Goal: Information Seeking & Learning: Learn about a topic

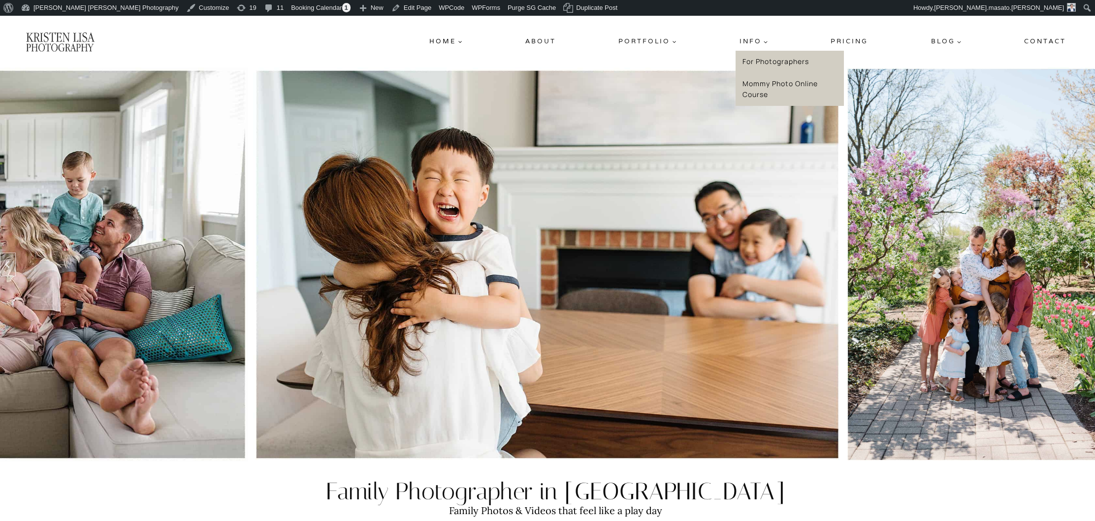
click at [773, 81] on link "Mommy Photo Online Course" at bounding box center [790, 88] width 108 height 33
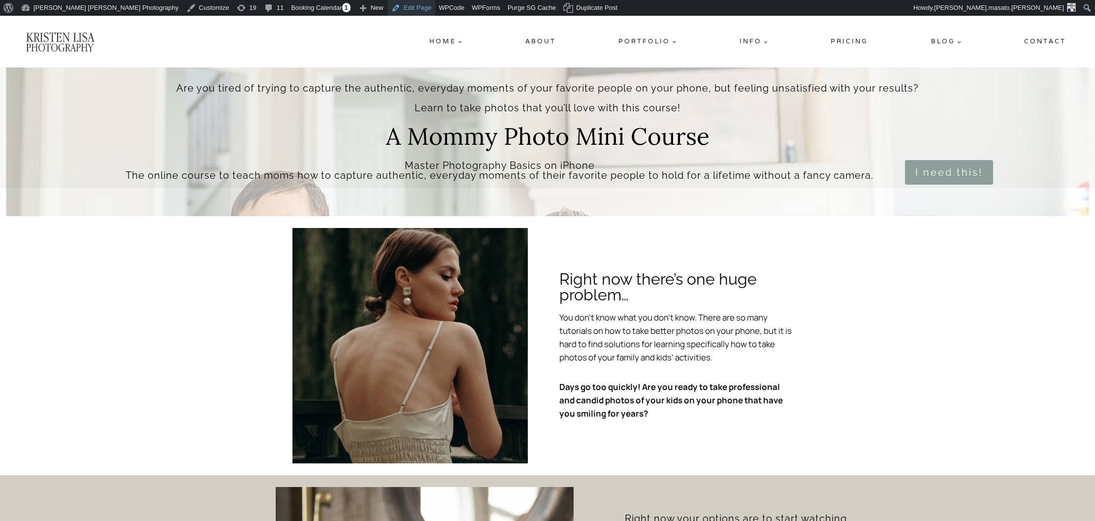
click at [388, 5] on link "Edit Page" at bounding box center [412, 8] width 48 height 16
